Goal: Task Accomplishment & Management: Use online tool/utility

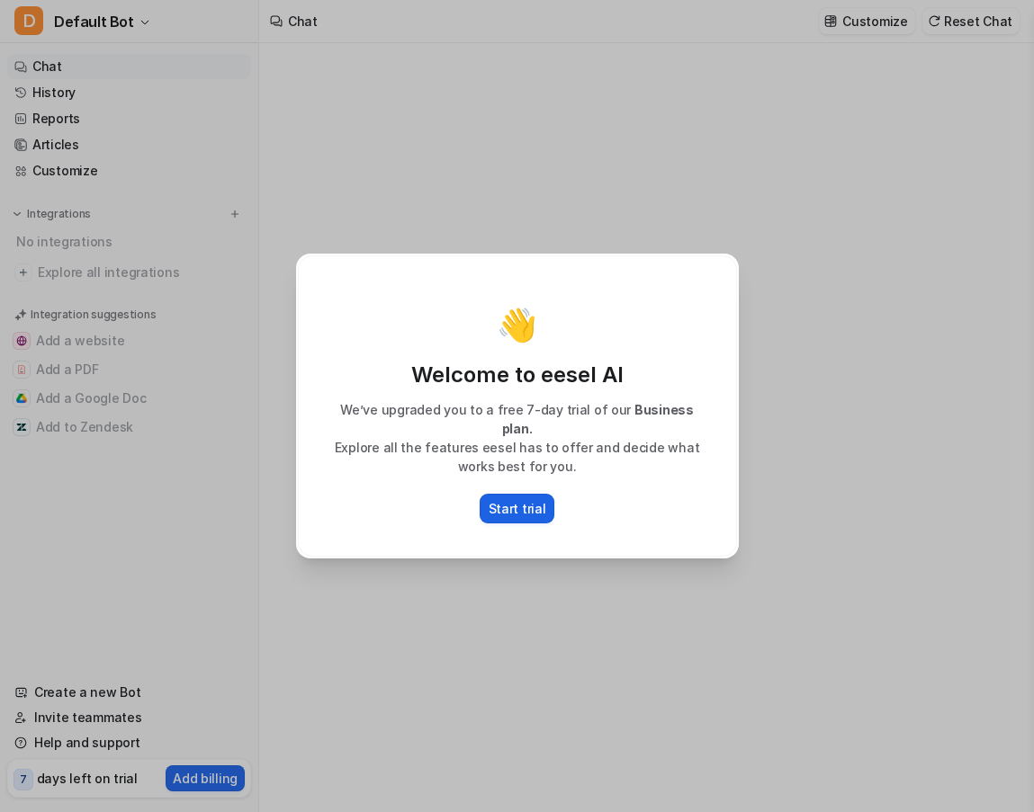
click at [516, 502] on p "Start trial" at bounding box center [518, 508] width 58 height 19
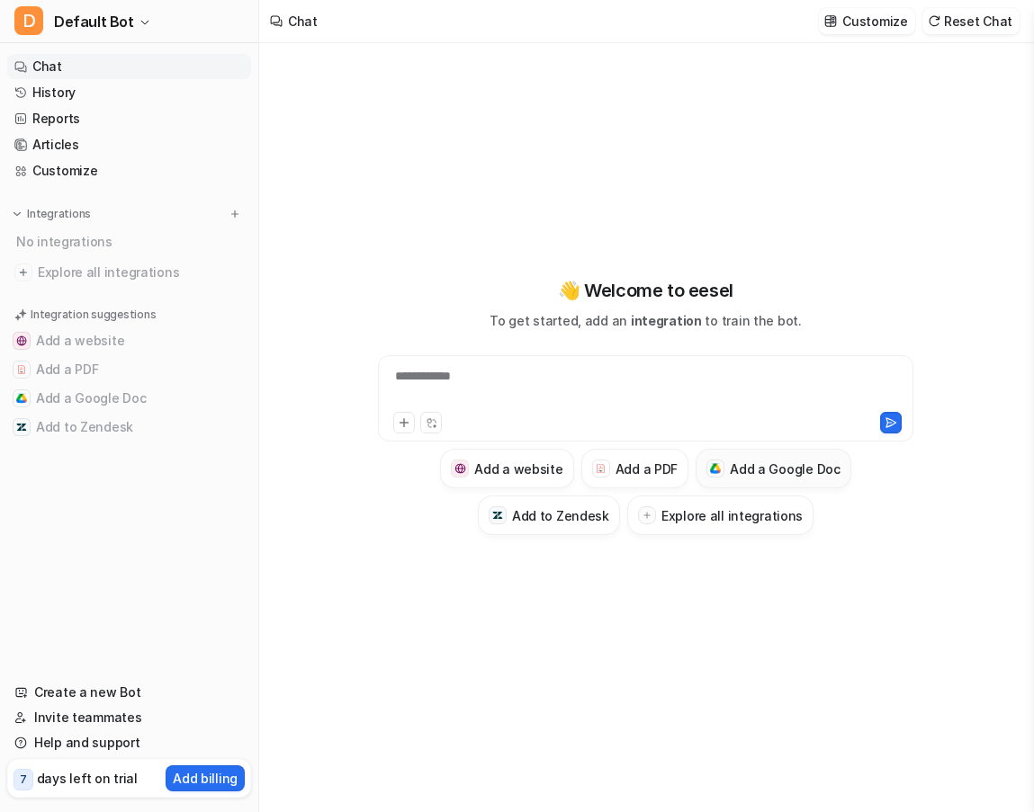
click at [784, 472] on h3 "Add a Google Doc" at bounding box center [785, 469] width 111 height 19
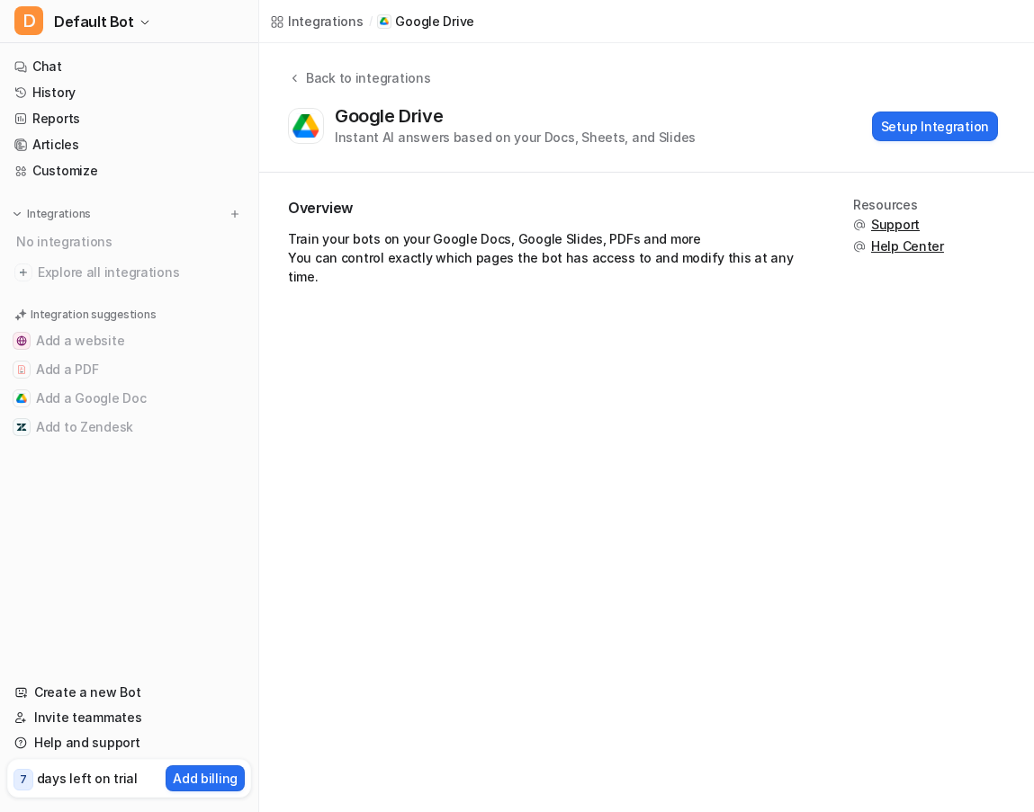
click at [446, 131] on div "Instant AI answers based on your Docs, Sheets, and Slides" at bounding box center [515, 137] width 361 height 19
click at [917, 127] on button "Setup Integration" at bounding box center [935, 127] width 126 height 30
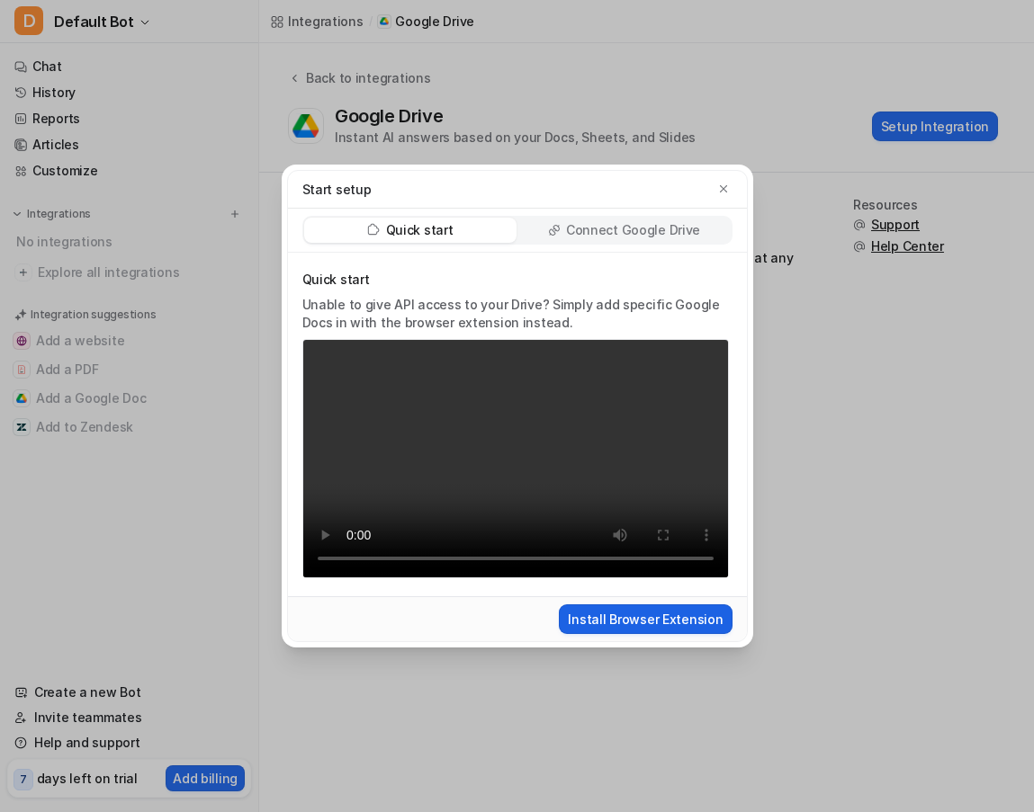
click at [626, 625] on button "Install Browser Extension" at bounding box center [645, 620] width 173 height 30
click at [721, 191] on icon "button" at bounding box center [722, 188] width 7 height 7
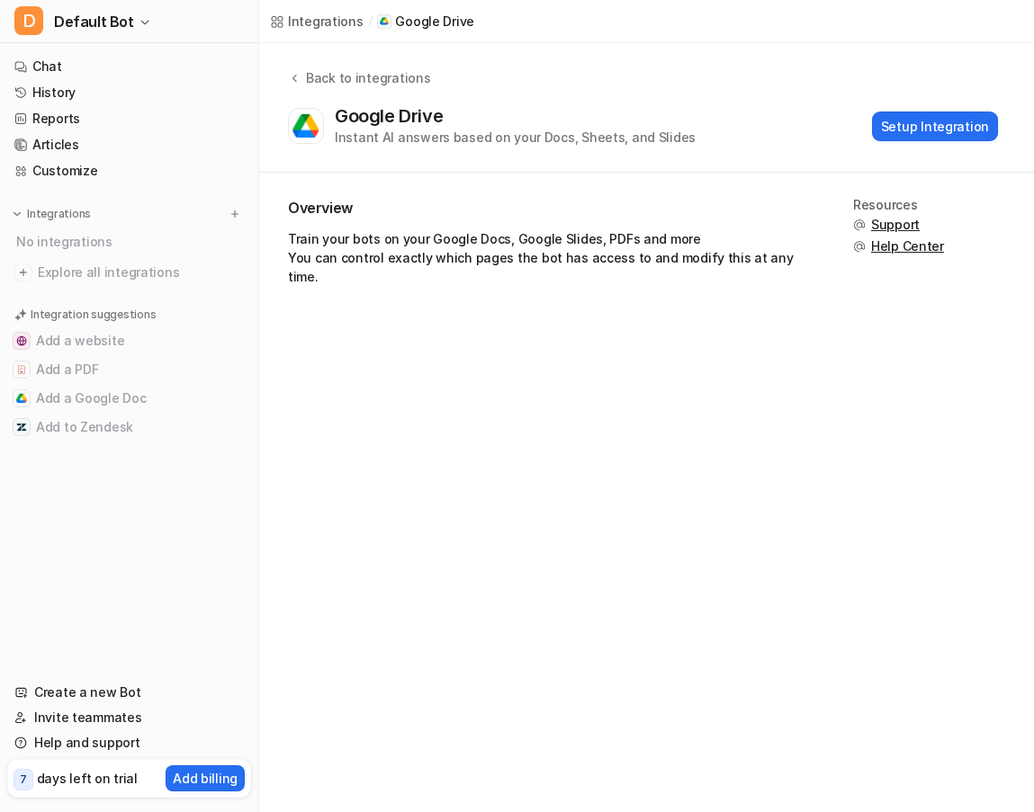
click at [352, 132] on div "Instant AI answers based on your Docs, Sheets, and Slides" at bounding box center [515, 137] width 361 height 19
click at [53, 399] on button "Add a Google Doc" at bounding box center [129, 398] width 244 height 29
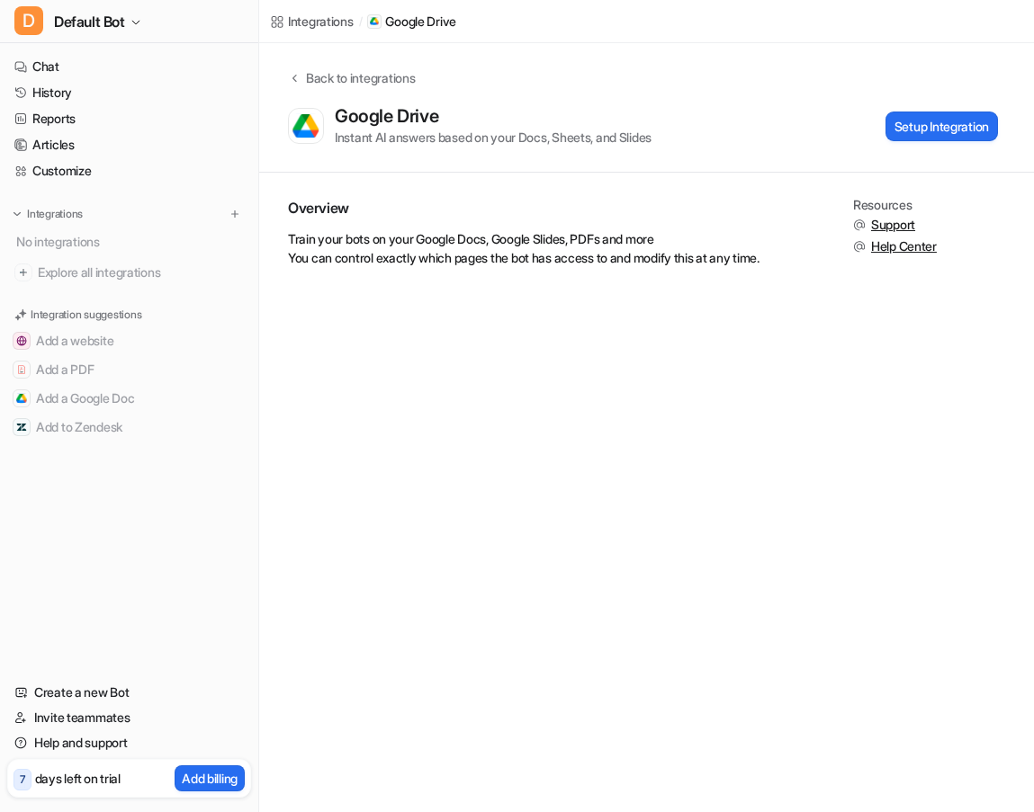
click at [404, 24] on p "Google Drive" at bounding box center [420, 22] width 71 height 18
click at [56, 741] on link "Help and support" at bounding box center [129, 743] width 244 height 25
click at [457, 510] on div "Integrations / Google Drive Back to integrations Google Drive Instant AI answer…" at bounding box center [517, 406] width 1034 height 812
click at [233, 213] on img at bounding box center [235, 214] width 13 height 13
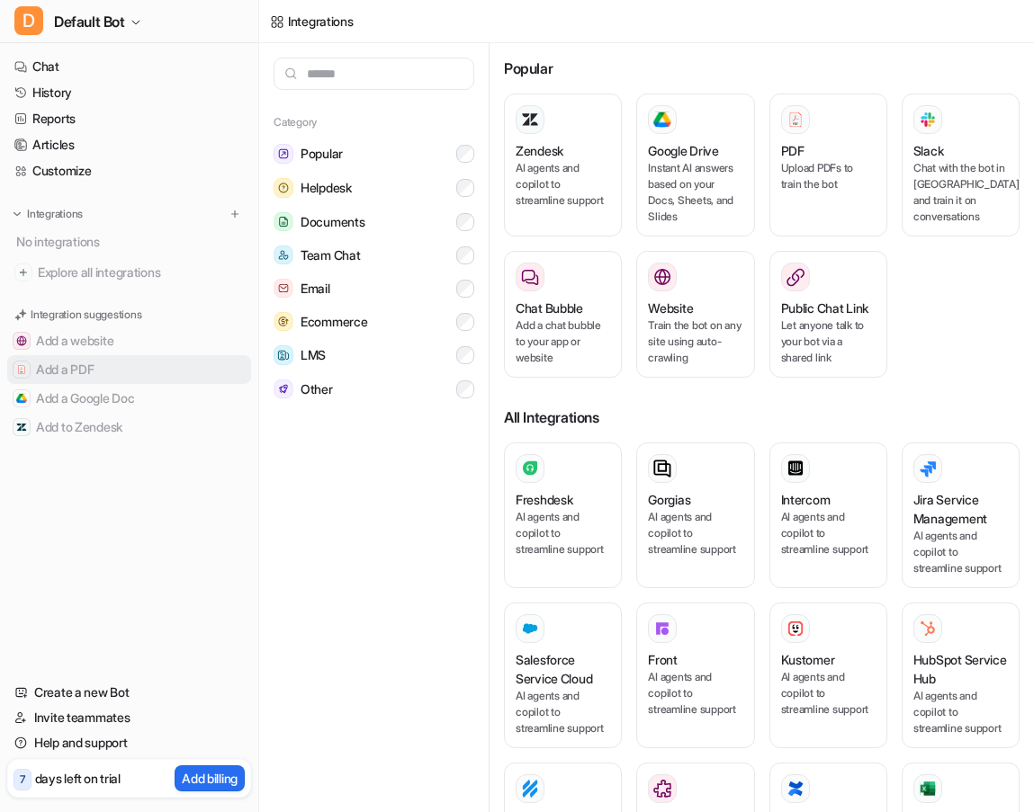
click at [74, 369] on button "Add a PDF" at bounding box center [129, 369] width 244 height 29
click at [86, 396] on button "Add a Google Doc" at bounding box center [129, 398] width 244 height 29
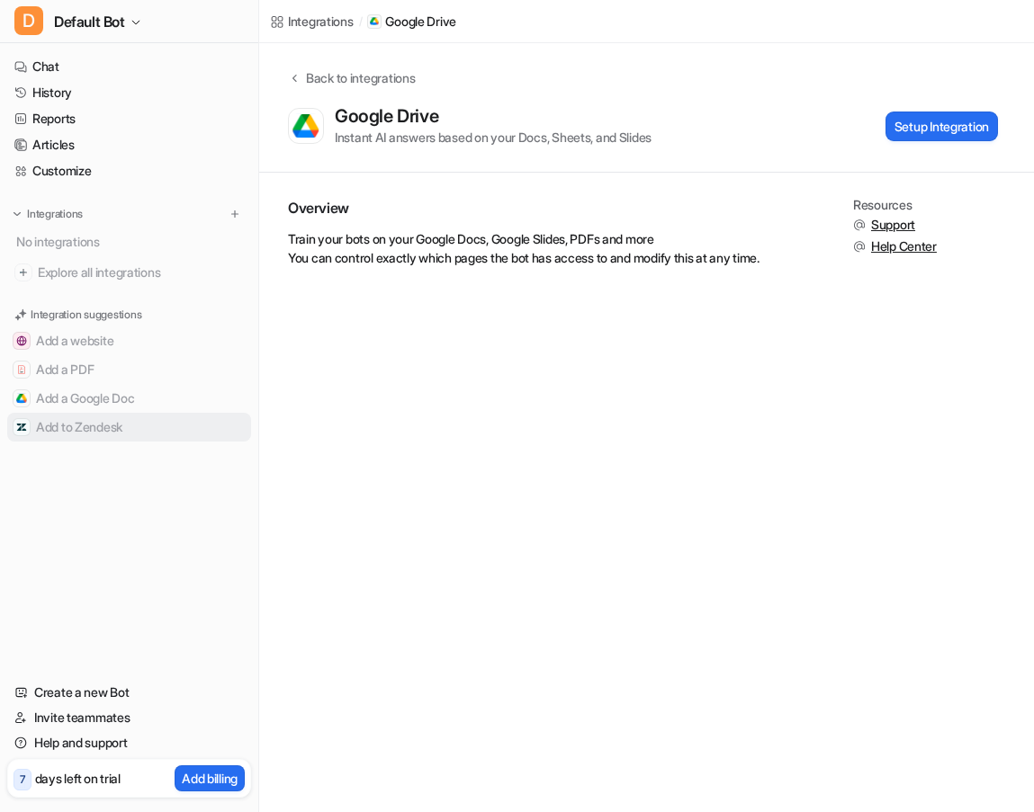
click at [63, 422] on button "Add to Zendesk" at bounding box center [129, 427] width 244 height 29
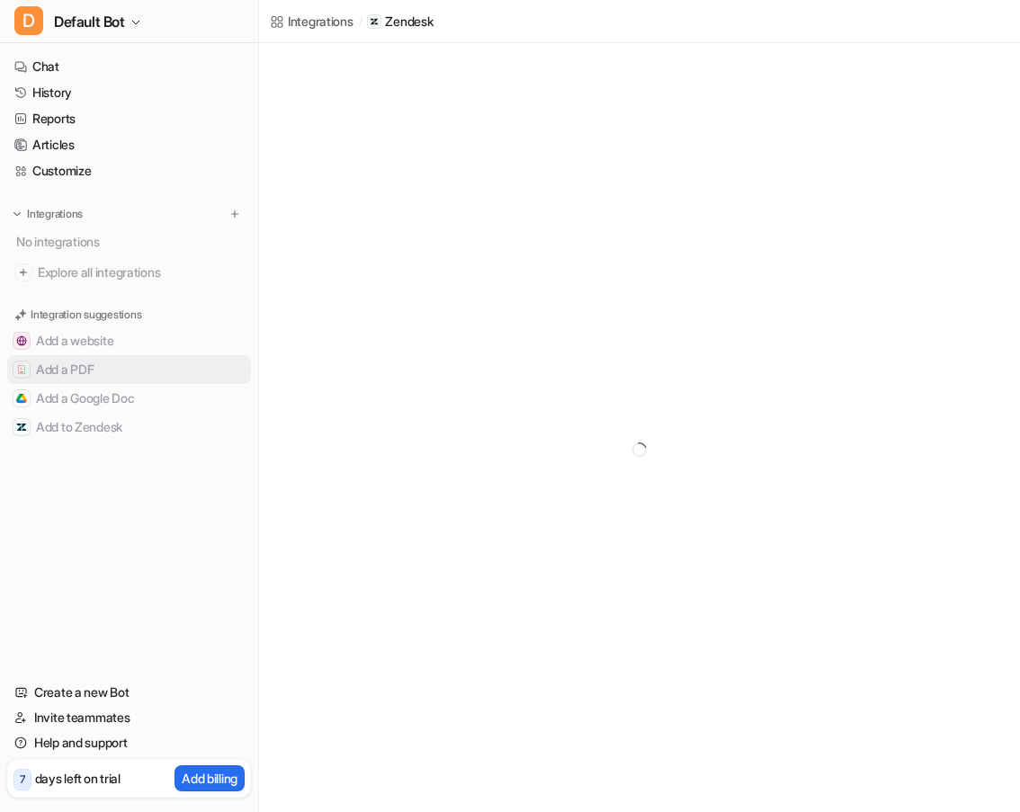
click at [81, 366] on button "Add a PDF" at bounding box center [129, 369] width 244 height 29
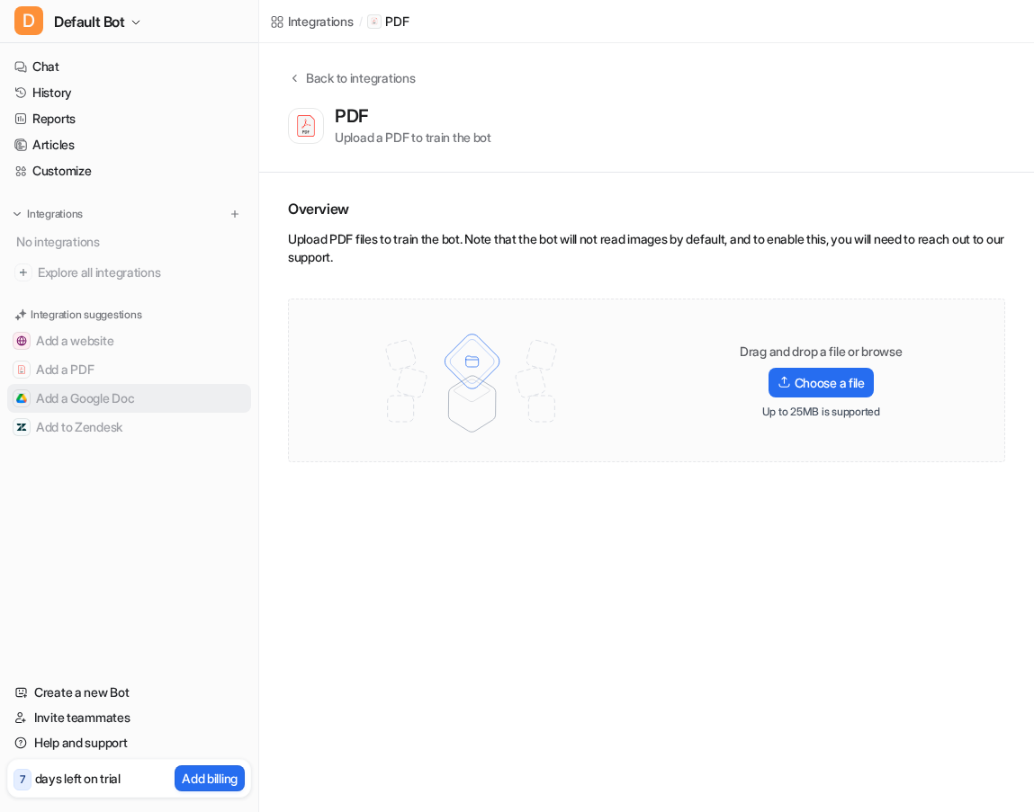
click at [62, 395] on button "Add a Google Doc" at bounding box center [129, 398] width 244 height 29
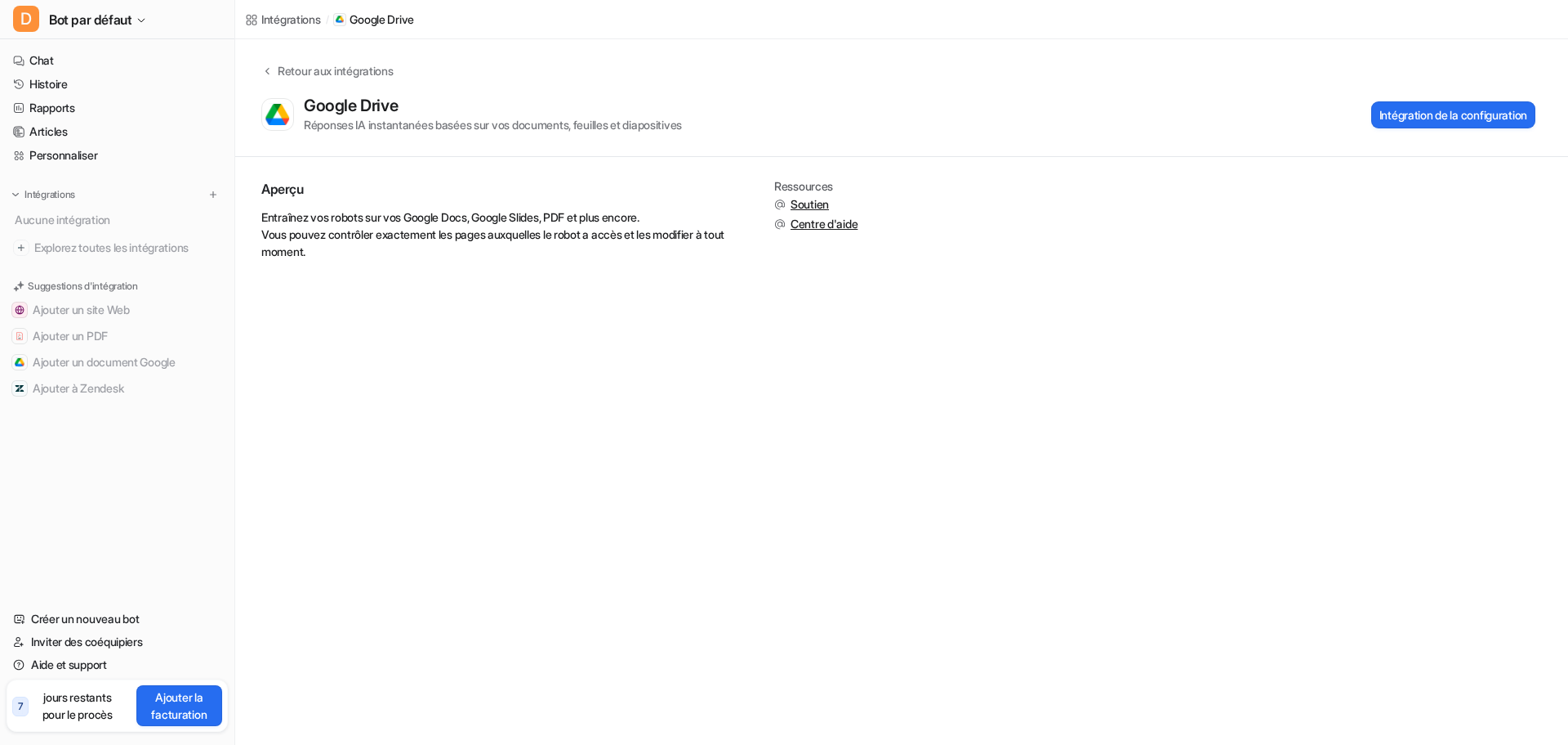
drag, startPoint x: 188, startPoint y: 707, endPoint x: 582, endPoint y: 559, distance: 420.9
click at [582, 559] on div "Intégrations / Google Drive Retour aux intégrations Google Drive Réponses IA in…" at bounding box center [784, 372] width 1568 height 745
click at [176, 696] on font "Ajouter la facturation" at bounding box center [178, 705] width 55 height 31
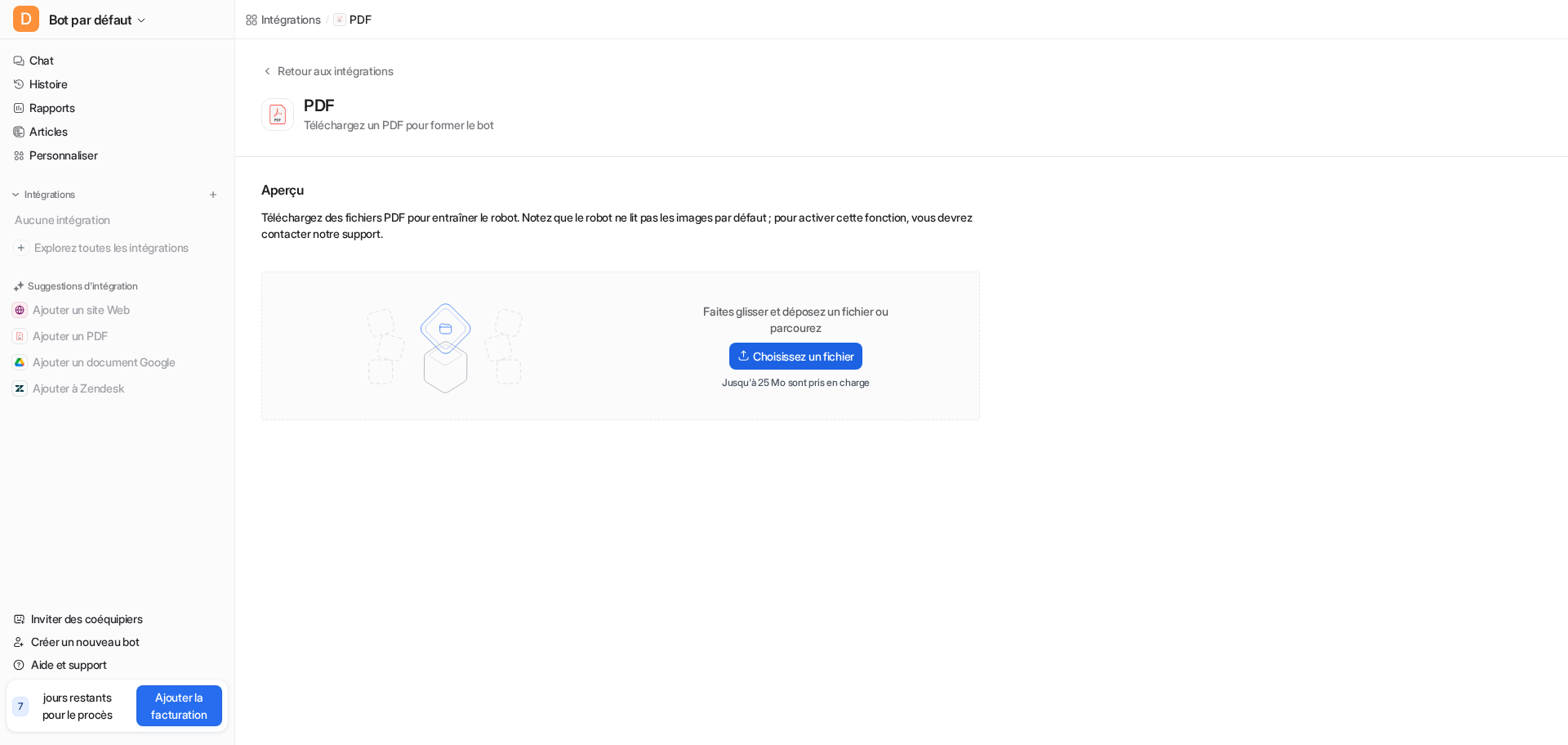
click at [777, 355] on font "Choisissez un fichier" at bounding box center [804, 355] width 102 height 14
click at [0, 0] on input "Choisissez un fichier" at bounding box center [0, 0] width 0 height 0
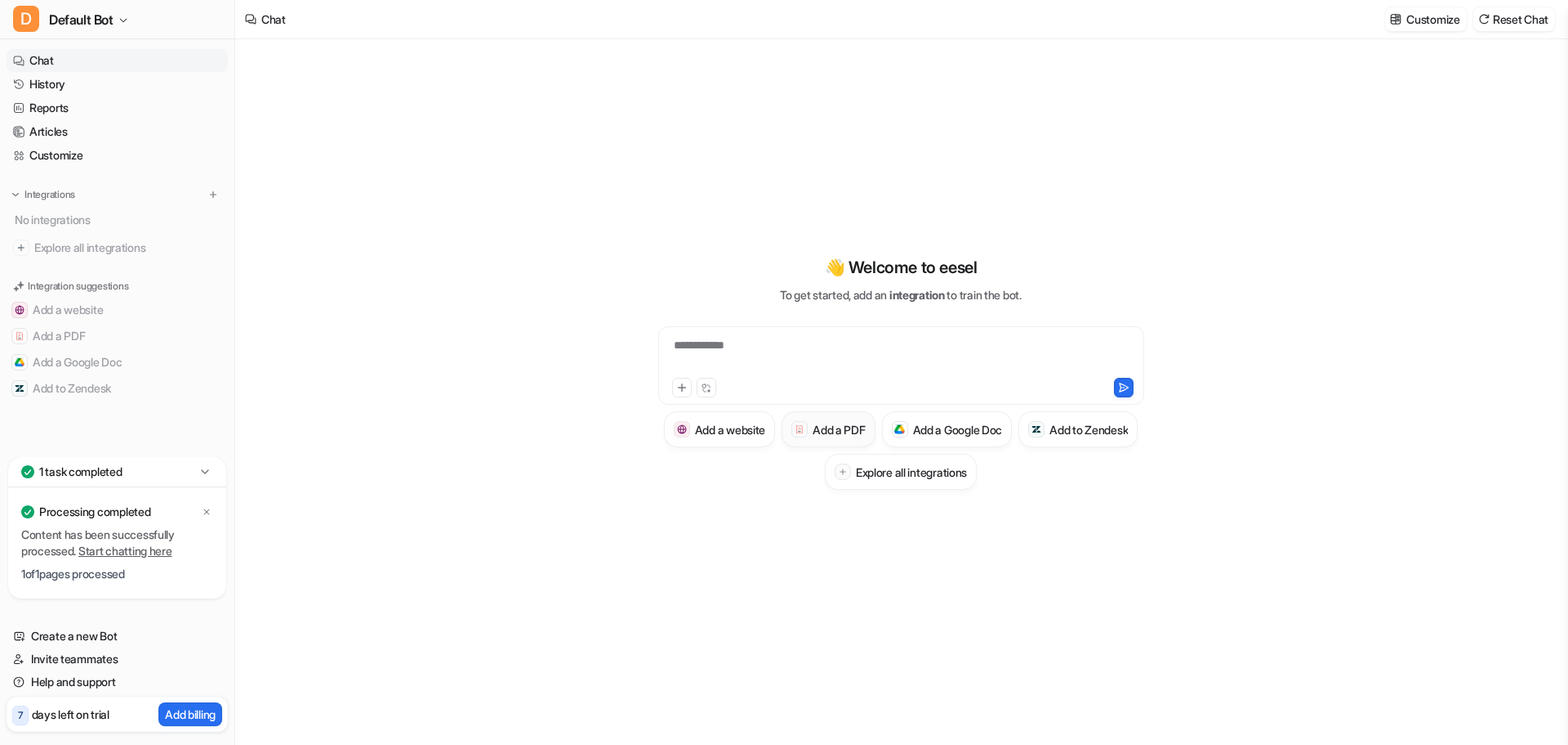
click at [865, 431] on h3 "Add a PDF" at bounding box center [839, 429] width 53 height 17
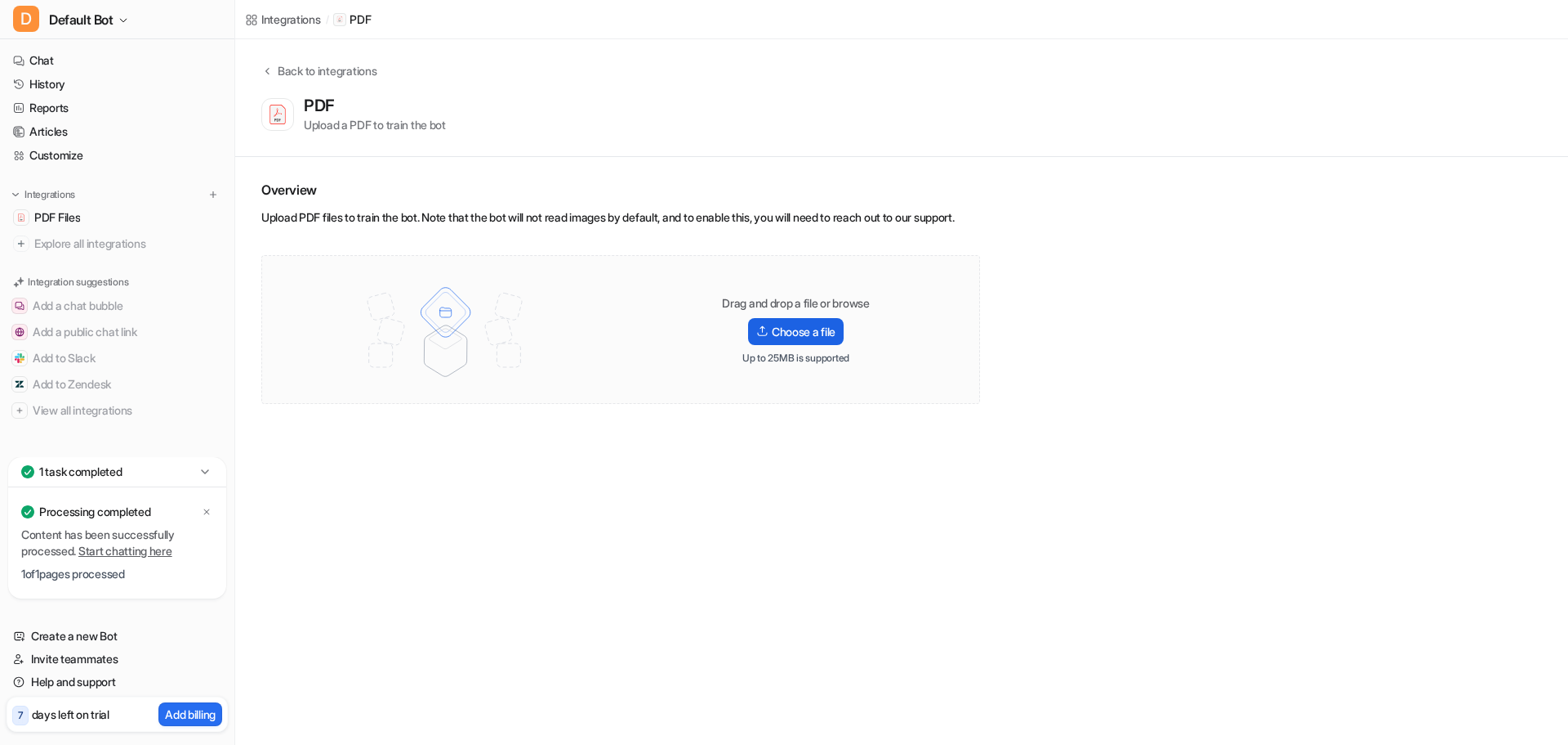
click at [794, 345] on label "Choose a file" at bounding box center [795, 332] width 95 height 27
click at [0, 0] on input "Choose a file" at bounding box center [0, 0] width 0 height 0
